Goal: Navigation & Orientation: Understand site structure

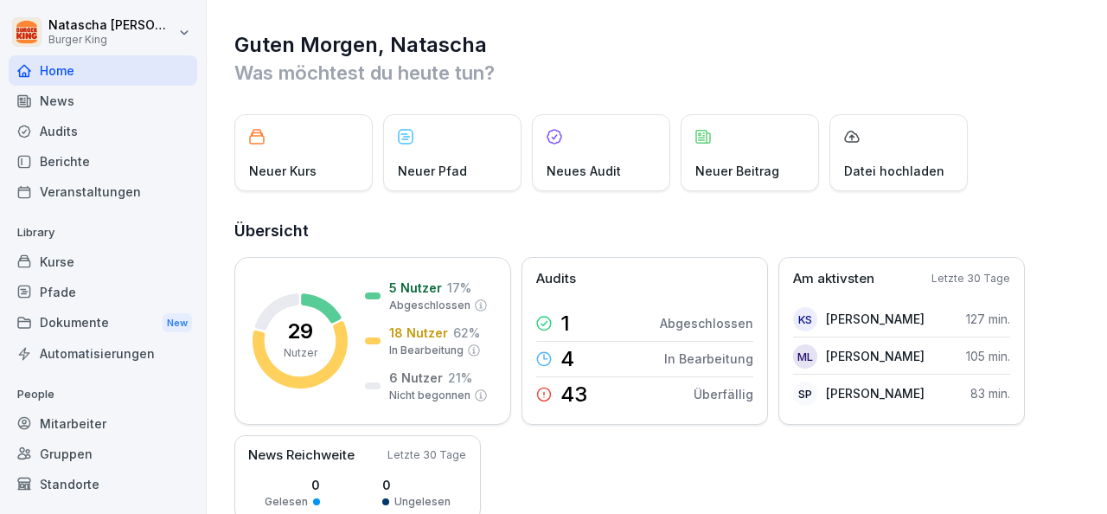
click at [67, 101] on div "News" at bounding box center [103, 101] width 188 height 30
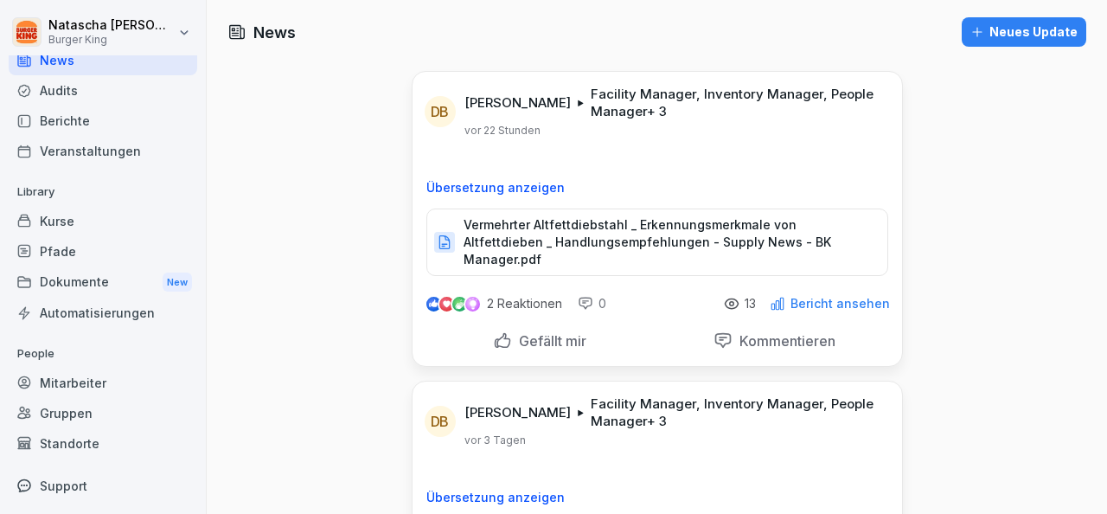
scroll to position [54, 0]
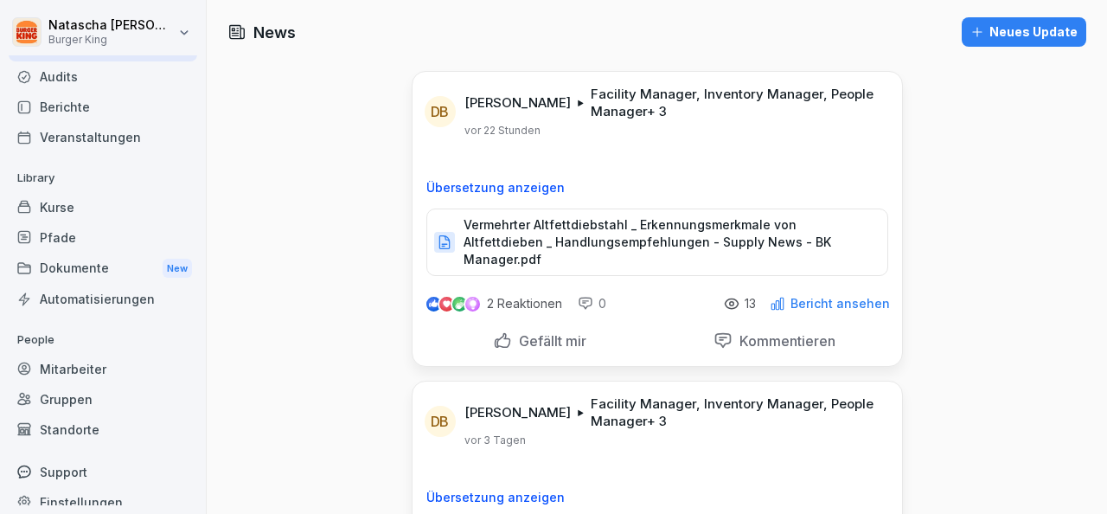
click at [50, 197] on div "Kurse" at bounding box center [103, 207] width 188 height 30
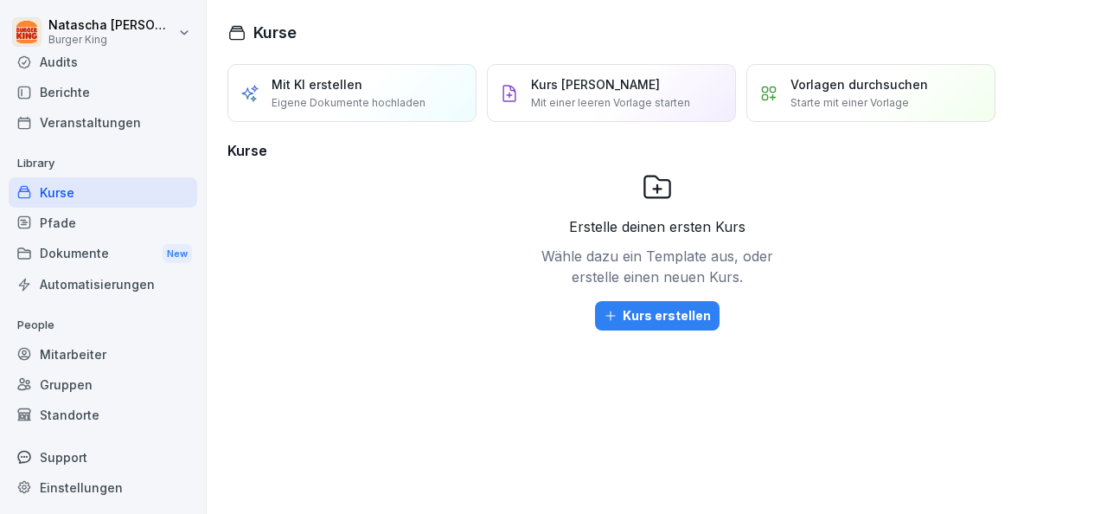
scroll to position [71, 0]
click at [64, 246] on div "Dokumente New" at bounding box center [103, 252] width 188 height 32
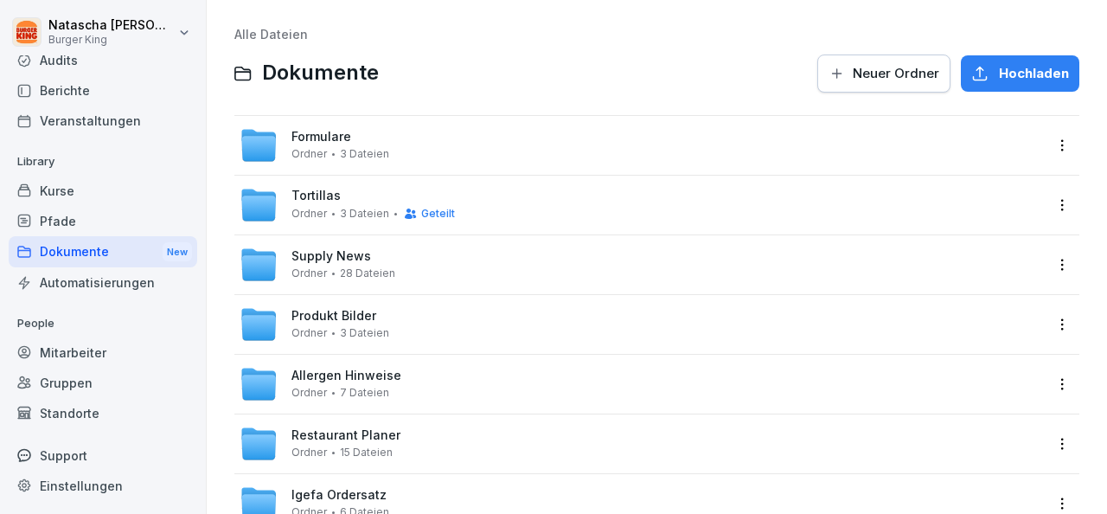
click at [55, 220] on div "Pfade" at bounding box center [103, 221] width 188 height 30
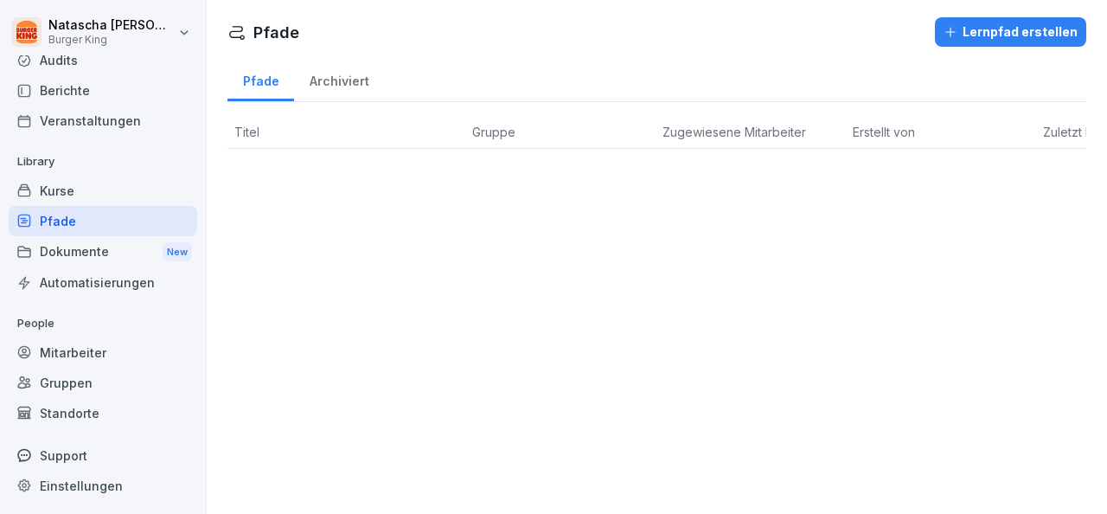
click at [76, 352] on div "Mitarbeiter" at bounding box center [103, 352] width 188 height 30
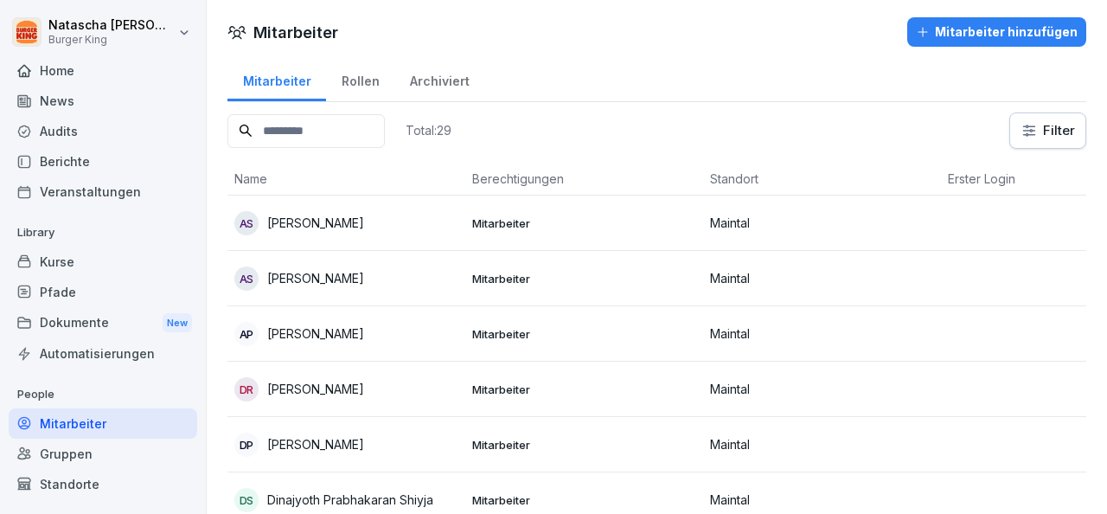
click at [48, 58] on div "Home" at bounding box center [103, 70] width 188 height 30
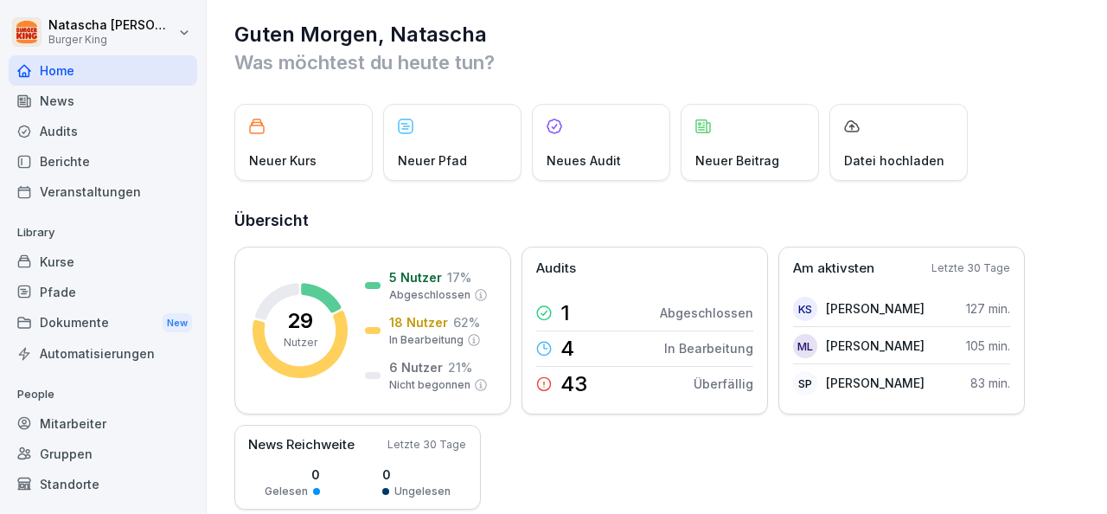
scroll to position [11, 0]
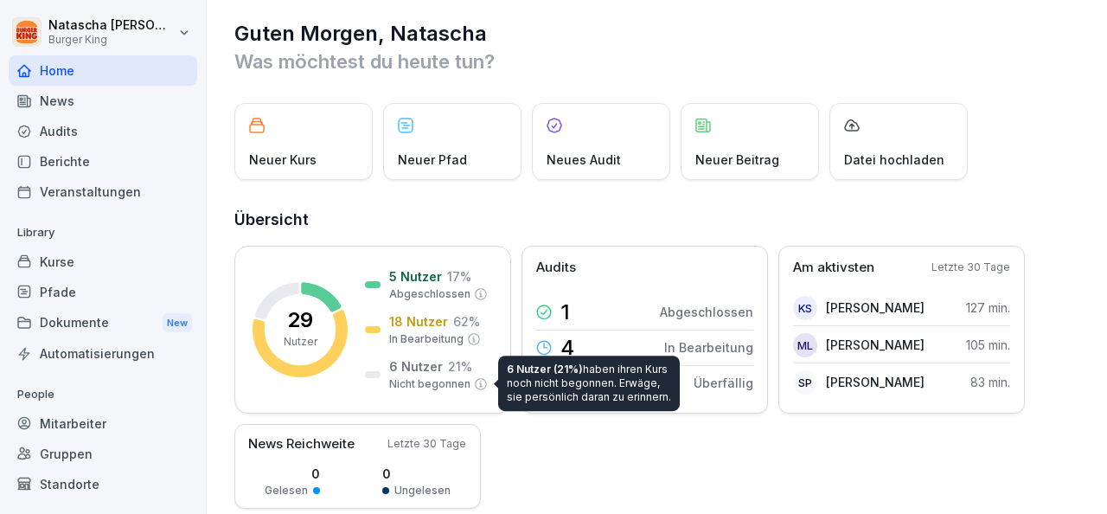
click at [475, 386] on icon at bounding box center [481, 384] width 14 height 14
